Goal: Information Seeking & Learning: Learn about a topic

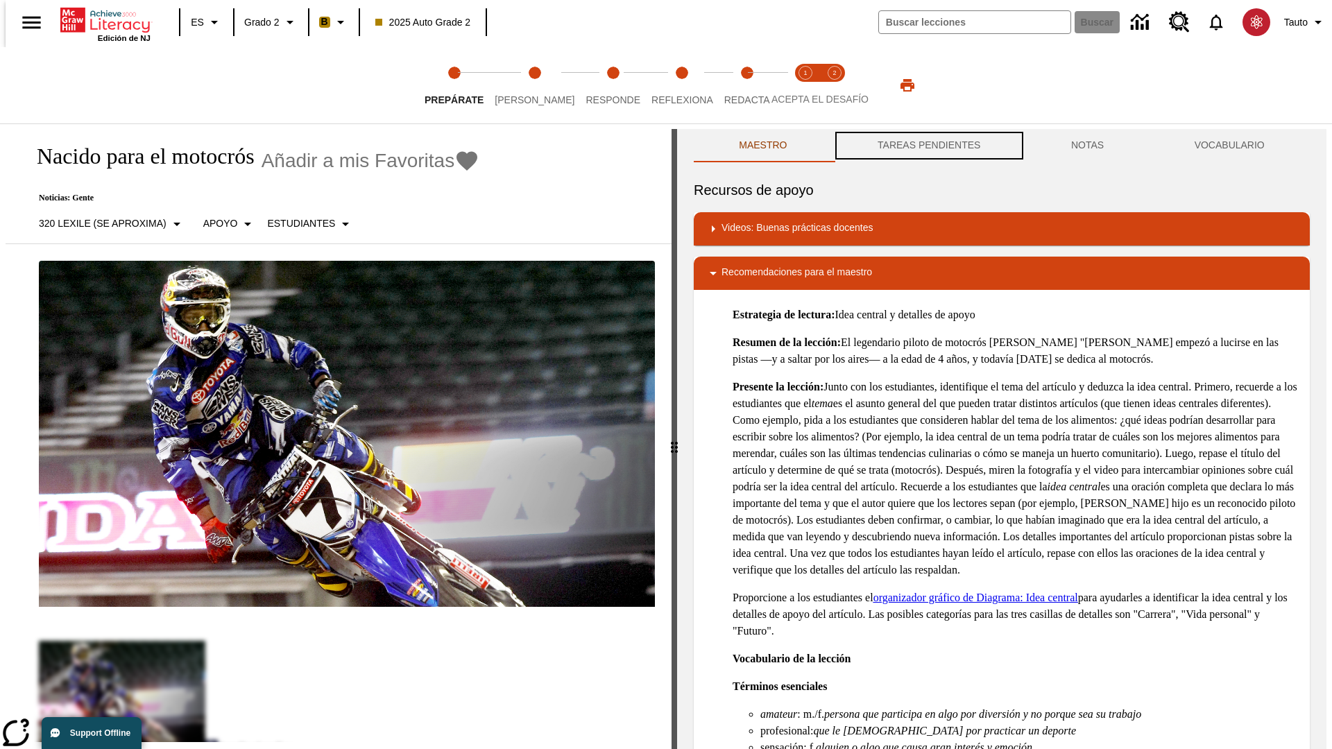
click at [928, 146] on button "TAREAS PENDIENTES" at bounding box center [929, 145] width 194 height 33
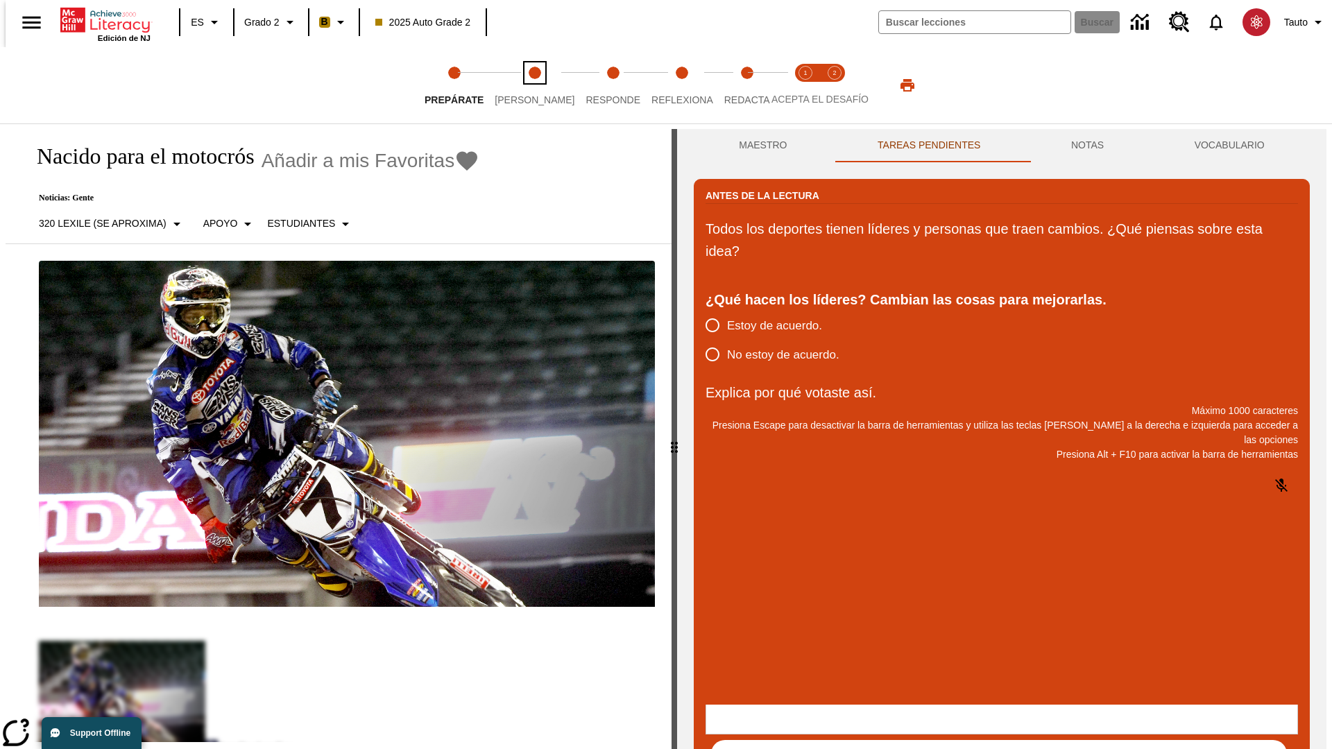
click at [523, 85] on span "[PERSON_NAME]" at bounding box center [535, 94] width 80 height 25
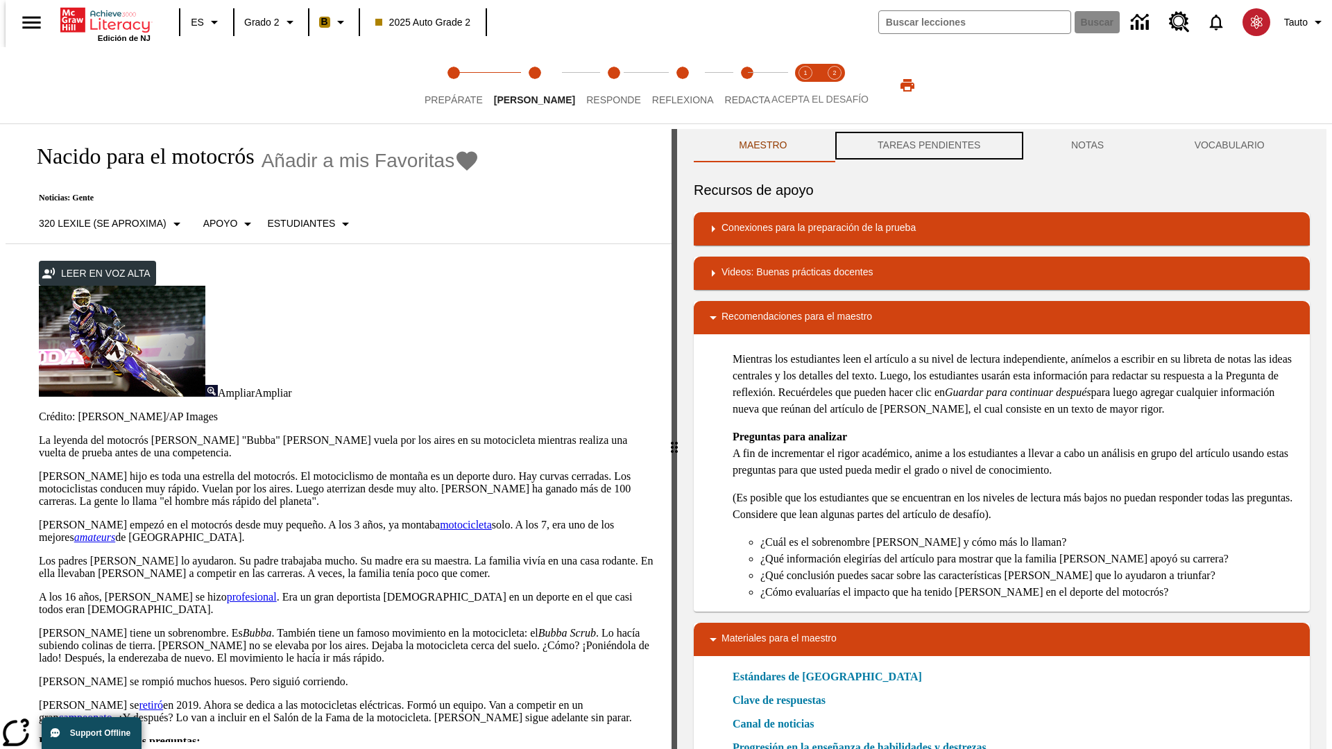
scroll to position [1, 0]
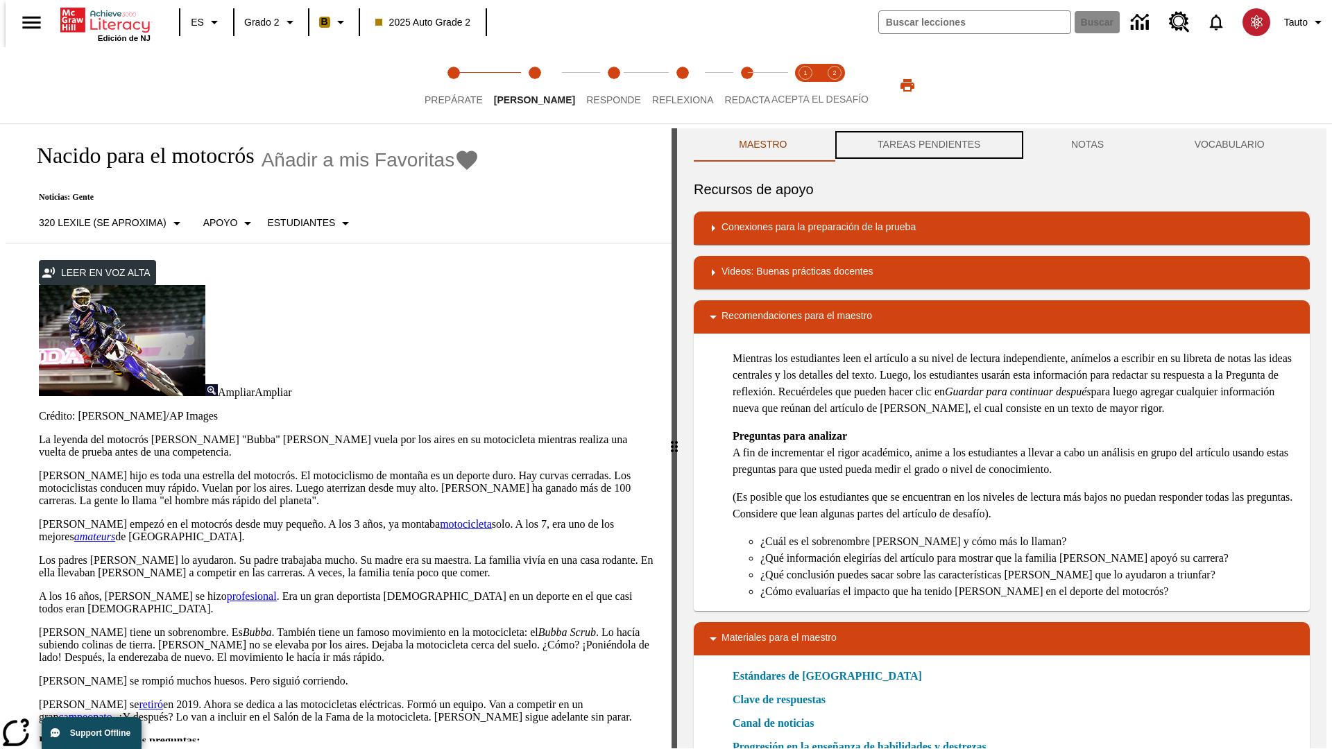
click at [928, 146] on button "TAREAS PENDIENTES" at bounding box center [929, 144] width 194 height 33
